Goal: Find contact information: Find contact information

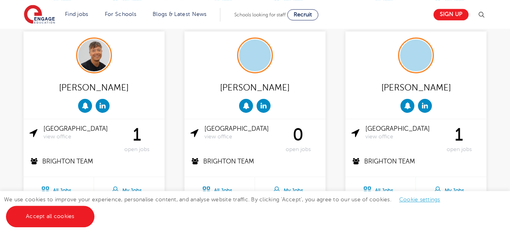
scroll to position [801, 0]
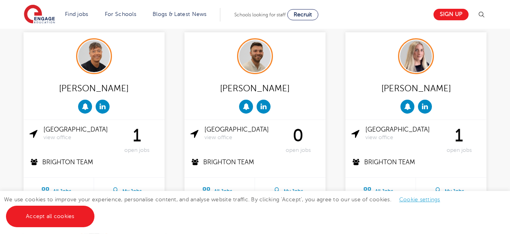
click at [133, 147] on span "open jobs" at bounding box center [136, 150] width 43 height 7
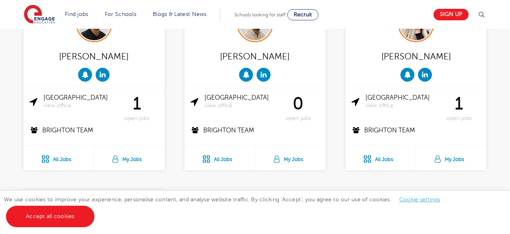
scroll to position [844, 0]
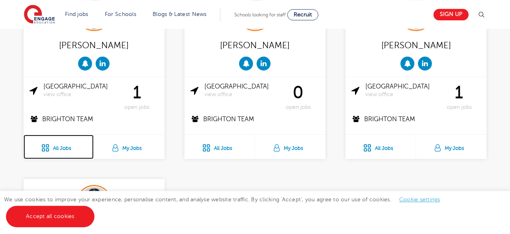
click at [67, 148] on link "All Jobs" at bounding box center [58, 147] width 70 height 24
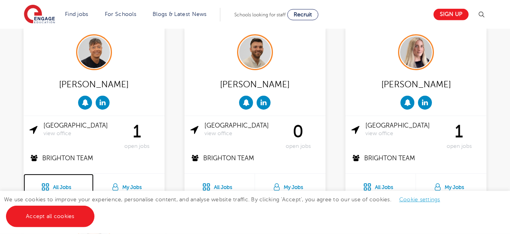
scroll to position [806, 0]
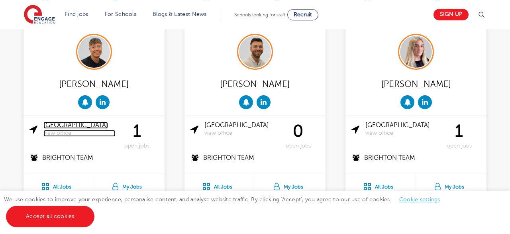
click at [58, 133] on span "view office" at bounding box center [79, 133] width 72 height 7
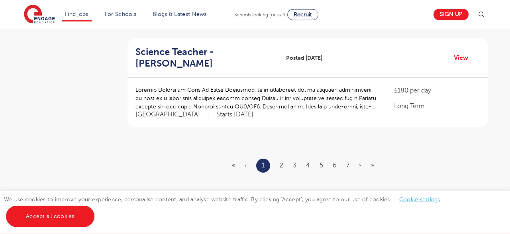
scroll to position [976, 0]
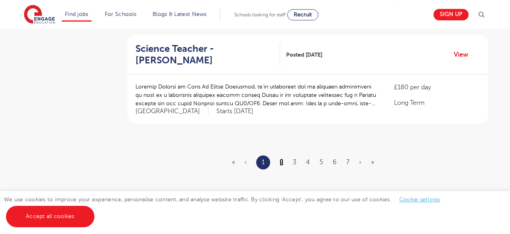
click at [281, 159] on link "2" at bounding box center [282, 162] width 4 height 7
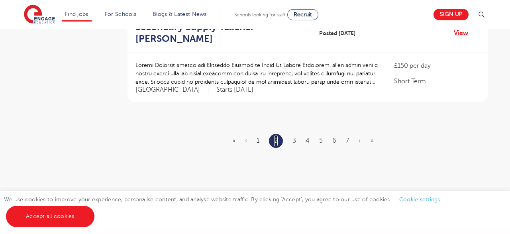
scroll to position [998, 0]
click at [293, 136] on link "3" at bounding box center [294, 139] width 4 height 7
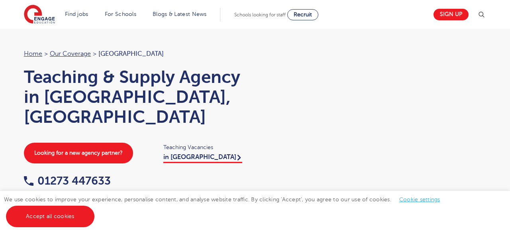
scroll to position [63, 0]
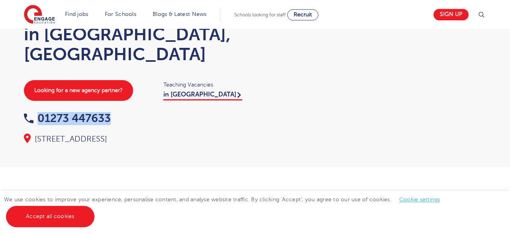
drag, startPoint x: 114, startPoint y: 113, endPoint x: 26, endPoint y: 114, distance: 88.0
click at [26, 114] on div "01273 447633" at bounding box center [135, 119] width 223 height 12
copy link "01273 447633"
drag, startPoint x: 243, startPoint y: 139, endPoint x: 35, endPoint y: 135, distance: 208.7
click at [35, 135] on div "[STREET_ADDRESS]" at bounding box center [135, 138] width 223 height 11
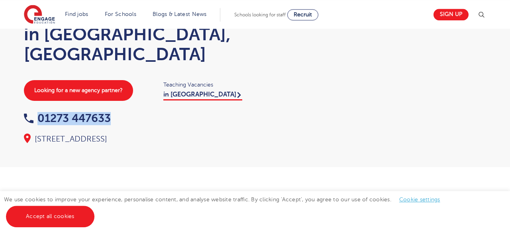
copy div "[STREET_ADDRESS]"
